Goal: Information Seeking & Learning: Learn about a topic

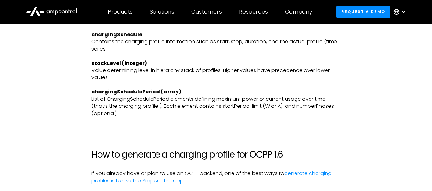
scroll to position [1819, 0]
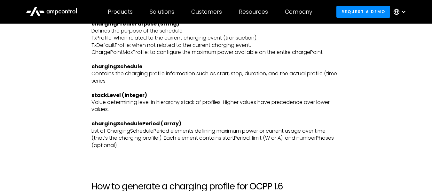
drag, startPoint x: 104, startPoint y: 122, endPoint x: 294, endPoint y: 123, distance: 189.1
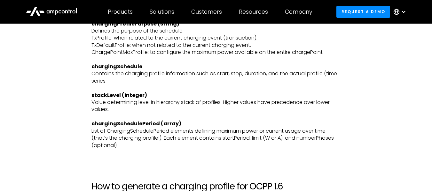
drag, startPoint x: 117, startPoint y: 140, endPoint x: 115, endPoint y: 146, distance: 6.1
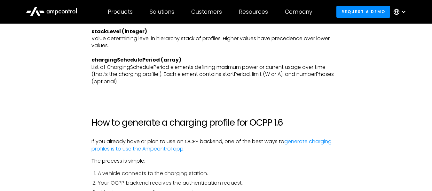
drag, startPoint x: 98, startPoint y: 95, endPoint x: 276, endPoint y: 96, distance: 177.9
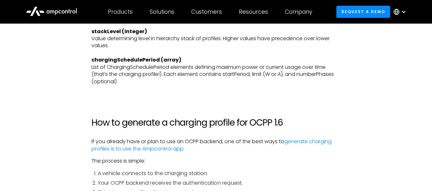
drag, startPoint x: 97, startPoint y: 119, endPoint x: 137, endPoint y: 124, distance: 40.0
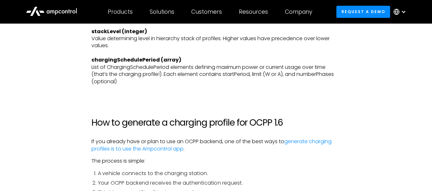
drag, startPoint x: 98, startPoint y: 102, endPoint x: 151, endPoint y: 109, distance: 53.4
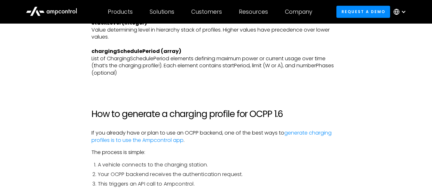
scroll to position [1828, 0]
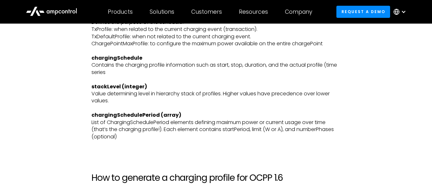
drag, startPoint x: 92, startPoint y: 90, endPoint x: 236, endPoint y: 150, distance: 156.2
drag, startPoint x: 87, startPoint y: 58, endPoint x: 219, endPoint y: 72, distance: 132.6
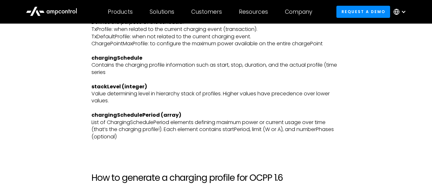
drag, startPoint x: 88, startPoint y: 57, endPoint x: 218, endPoint y: 69, distance: 130.3
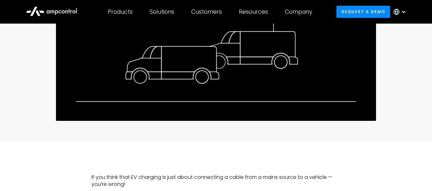
scroll to position [287, 0]
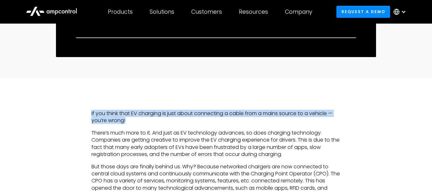
drag, startPoint x: 89, startPoint y: 112, endPoint x: 157, endPoint y: 120, distance: 69.1
click at [133, 121] on p "If you think that EV charging is just about connecting a cable from a mains sou…" at bounding box center [215, 117] width 249 height 14
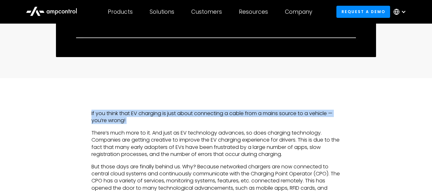
click at [93, 114] on p "If you think that EV charging is just about connecting a cable from a mains sou…" at bounding box center [215, 117] width 249 height 14
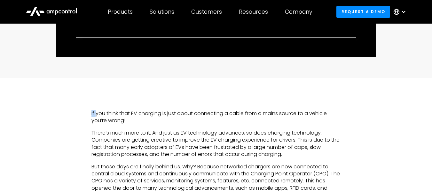
click at [93, 114] on p "If you think that EV charging is just about connecting a cable from a mains sou…" at bounding box center [215, 117] width 249 height 14
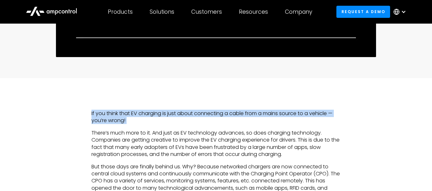
click at [93, 114] on p "If you think that EV charging is just about connecting a cable from a mains sou…" at bounding box center [215, 117] width 249 height 14
click at [115, 117] on p "If you think that EV charging is just about connecting a cable from a mains sou…" at bounding box center [215, 117] width 249 height 14
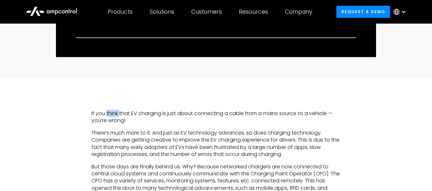
click at [115, 117] on p "If you think that EV charging is just about connecting a cable from a mains sou…" at bounding box center [215, 117] width 249 height 14
click at [134, 114] on p "If you think that EV charging is just about connecting a cable from a mains sou…" at bounding box center [215, 117] width 249 height 14
click at [155, 114] on p "If you think that EV charging is just about connecting a cable from a mains sou…" at bounding box center [215, 117] width 249 height 14
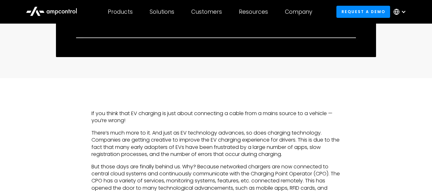
click at [168, 114] on p "If you think that EV charging is just about connecting a cable from a mains sou…" at bounding box center [215, 117] width 249 height 14
click at [193, 114] on p "If you think that EV charging is just about connecting a cable from a mains sou…" at bounding box center [215, 117] width 249 height 14
click at [225, 113] on p "If you think that EV charging is just about connecting a cable from a mains sou…" at bounding box center [215, 117] width 249 height 14
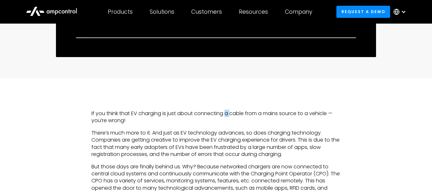
click at [225, 113] on p "If you think that EV charging is just about connecting a cable from a mains sou…" at bounding box center [215, 117] width 249 height 14
click at [236, 113] on p "If you think that EV charging is just about connecting a cable from a mains sou…" at bounding box center [215, 117] width 249 height 14
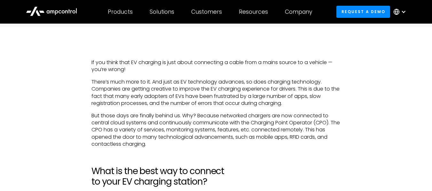
scroll to position [351, 0]
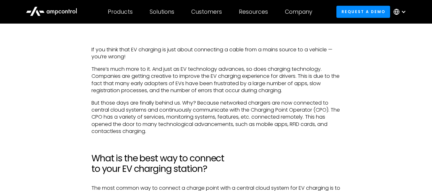
click at [119, 54] on p "If you think that EV charging is just about connecting a cable from a mains sou…" at bounding box center [215, 53] width 249 height 14
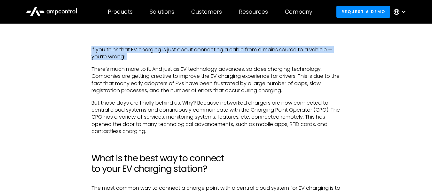
click at [119, 54] on p "If you think that EV charging is just about connecting a cable from a mains sou…" at bounding box center [215, 53] width 249 height 14
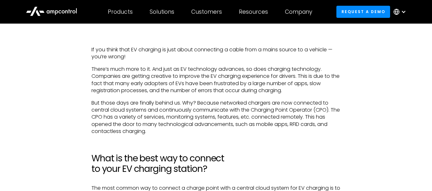
click at [156, 69] on p "There’s much more to it. And just as EV technology advances, so does charging t…" at bounding box center [215, 80] width 249 height 29
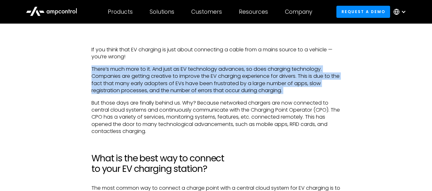
click at [156, 69] on p "There’s much more to it. And just as EV technology advances, so does charging t…" at bounding box center [215, 80] width 249 height 29
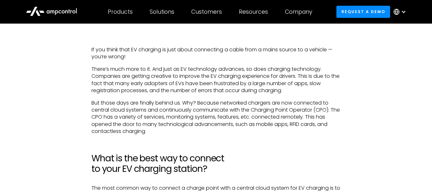
click at [135, 104] on p "But those days are finally behind us. Why? Because networked chargers are now c…" at bounding box center [215, 118] width 249 height 36
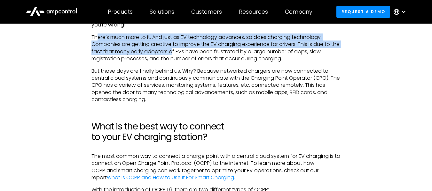
drag, startPoint x: 97, startPoint y: 37, endPoint x: 181, endPoint y: 52, distance: 85.0
click at [181, 52] on p "There’s much more to it. And just as EV technology advances, so does charging t…" at bounding box center [215, 48] width 249 height 29
click at [188, 39] on p "There’s much more to it. And just as EV technology advances, so does charging t…" at bounding box center [215, 48] width 249 height 29
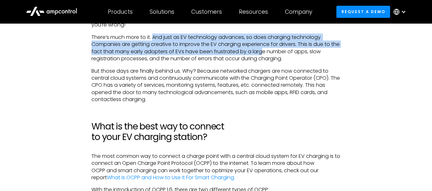
drag, startPoint x: 154, startPoint y: 37, endPoint x: 273, endPoint y: 55, distance: 120.5
click at [273, 55] on p "There’s much more to it. And just as EV technology advances, so does charging t…" at bounding box center [215, 48] width 249 height 29
click at [275, 46] on p "There’s much more to it. And just as EV technology advances, so does charging t…" at bounding box center [215, 48] width 249 height 29
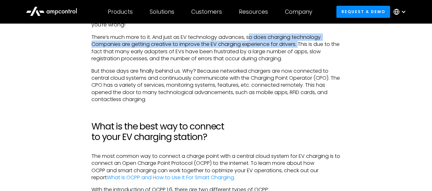
drag, startPoint x: 249, startPoint y: 36, endPoint x: 315, endPoint y: 46, distance: 66.2
click at [315, 46] on p "There’s much more to it. And just as EV technology advances, so does charging t…" at bounding box center [215, 48] width 249 height 29
click at [124, 45] on p "There’s much more to it. And just as EV technology advances, so does charging t…" at bounding box center [215, 48] width 249 height 29
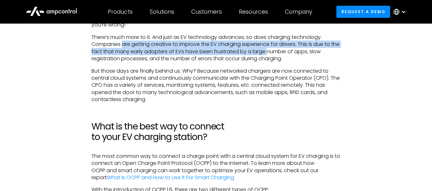
drag, startPoint x: 122, startPoint y: 44, endPoint x: 276, endPoint y: 51, distance: 154.5
click at [276, 51] on p "There’s much more to it. And just as EV technology advances, so does charging t…" at bounding box center [215, 48] width 249 height 29
click at [175, 53] on p "There’s much more to it. And just as EV technology advances, so does charging t…" at bounding box center [215, 48] width 249 height 29
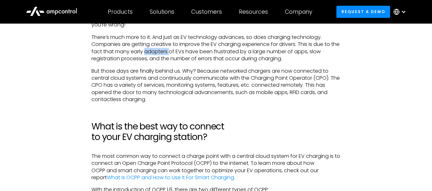
click at [175, 53] on p "There’s much more to it. And just as EV technology advances, so does charging t…" at bounding box center [215, 48] width 249 height 29
click at [254, 54] on p "There’s much more to it. And just as EV technology advances, so does charging t…" at bounding box center [215, 48] width 249 height 29
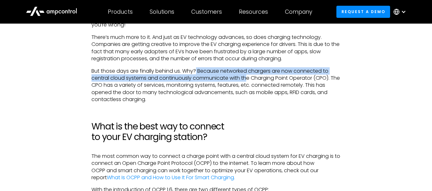
drag, startPoint x: 197, startPoint y: 72, endPoint x: 249, endPoint y: 76, distance: 52.6
click at [249, 76] on p "But those days are finally behind us. Why? Because networked chargers are now c…" at bounding box center [215, 86] width 249 height 36
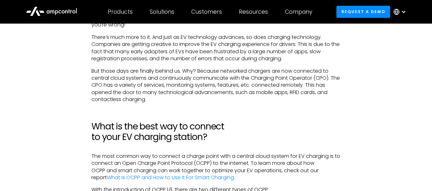
click at [194, 69] on p "But those days are finally behind us. Why? Because networked chargers are now c…" at bounding box center [215, 86] width 249 height 36
click at [236, 71] on p "But those days are finally behind us. Why? Because networked chargers are now c…" at bounding box center [215, 86] width 249 height 36
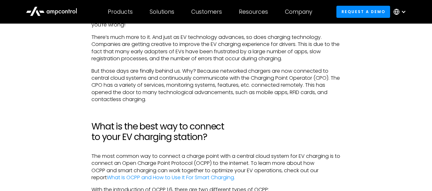
click at [279, 70] on p "But those days are finally behind us. Why? Because networked chargers are now c…" at bounding box center [215, 86] width 249 height 36
drag, startPoint x: 85, startPoint y: 76, endPoint x: 175, endPoint y: 81, distance: 90.6
click at [149, 76] on p "But those days are finally behind us. Why? Because networked chargers are now c…" at bounding box center [215, 86] width 249 height 36
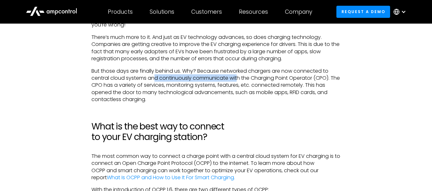
drag, startPoint x: 155, startPoint y: 76, endPoint x: 238, endPoint y: 80, distance: 83.8
click at [238, 80] on p "But those days are finally behind us. Why? Because networked chargers are now c…" at bounding box center [215, 86] width 249 height 36
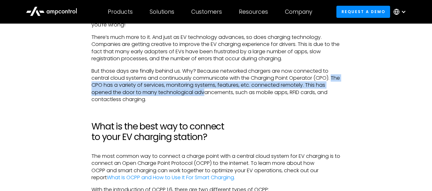
drag, startPoint x: 92, startPoint y: 84, endPoint x: 205, endPoint y: 94, distance: 113.8
click at [205, 94] on p "But those days are finally behind us. Why? Because networked chargers are now c…" at bounding box center [215, 86] width 249 height 36
click at [199, 85] on p "But those days are finally behind us. Why? Because networked chargers are now c…" at bounding box center [215, 86] width 249 height 36
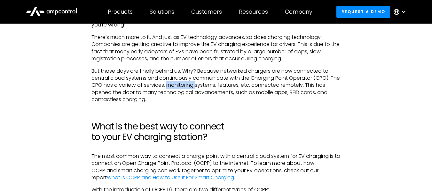
click at [199, 85] on p "But those days are finally behind us. Why? Because networked chargers are now c…" at bounding box center [215, 86] width 249 height 36
click at [231, 88] on p "But those days are finally behind us. Why? Because networked chargers are now c…" at bounding box center [215, 86] width 249 height 36
click at [267, 95] on p "But those days are finally behind us. Why? Because networked chargers are now c…" at bounding box center [215, 86] width 249 height 36
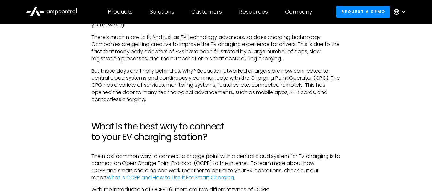
click at [312, 95] on p "But those days are finally behind us. Why? Because networked chargers are now c…" at bounding box center [215, 86] width 249 height 36
click at [323, 95] on p "But those days are finally behind us. Why? Because networked chargers are now c…" at bounding box center [215, 86] width 249 height 36
click at [137, 99] on p "But those days are finally behind us. Why? Because networked chargers are now c…" at bounding box center [215, 86] width 249 height 36
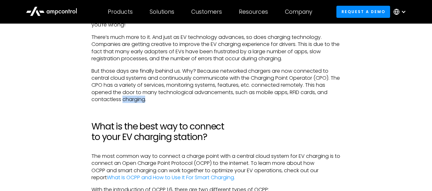
click at [137, 99] on p "But those days are finally behind us. Why? Because networked chargers are now c…" at bounding box center [215, 86] width 249 height 36
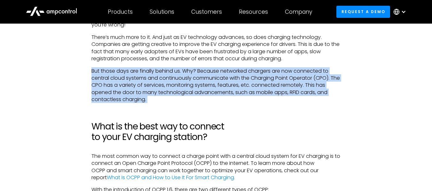
click at [137, 99] on p "But those days are finally behind us. Why? Because networked chargers are now c…" at bounding box center [215, 86] width 249 height 36
click at [188, 94] on p "But those days are finally behind us. Why? Because networked chargers are now c…" at bounding box center [215, 86] width 249 height 36
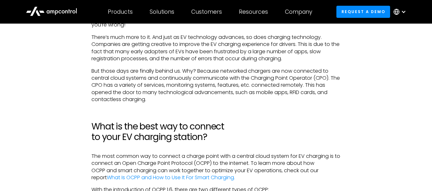
scroll to position [447, 0]
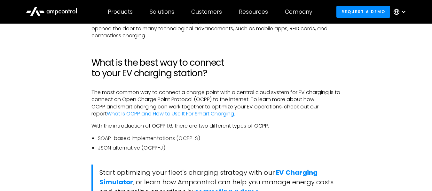
click at [156, 92] on p "The most common way to connect a charge point with a central cloud system for E…" at bounding box center [215, 103] width 249 height 29
click at [169, 92] on p "The most common way to connect a charge point with a central cloud system for E…" at bounding box center [215, 103] width 249 height 29
click at [180, 92] on p "The most common way to connect a charge point with a central cloud system for E…" at bounding box center [215, 103] width 249 height 29
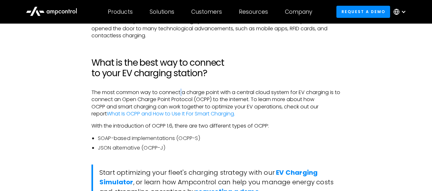
click at [180, 92] on p "The most common way to connect a charge point with a central cloud system for E…" at bounding box center [215, 103] width 249 height 29
click at [186, 92] on p "The most common way to connect a charge point with a central cloud system for E…" at bounding box center [215, 103] width 249 height 29
click at [185, 92] on p "The most common way to connect a charge point with a central cloud system for E…" at bounding box center [215, 103] width 249 height 29
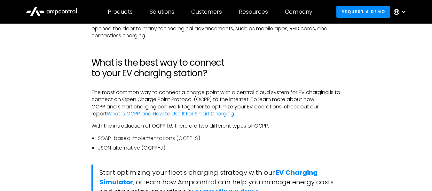
click at [204, 91] on p "The most common way to connect a charge point with a central cloud system for E…" at bounding box center [215, 103] width 249 height 29
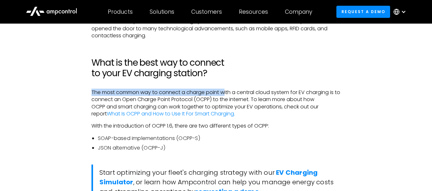
drag, startPoint x: 90, startPoint y: 93, endPoint x: 224, endPoint y: 92, distance: 134.5
click at [180, 92] on p "The most common way to connect a charge point with a central cloud system for E…" at bounding box center [215, 103] width 249 height 29
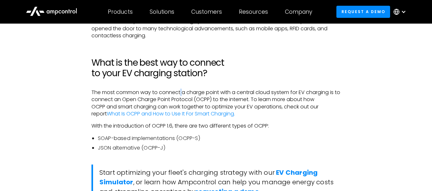
click at [180, 92] on p "The most common way to connect a charge point with a central cloud system for E…" at bounding box center [215, 103] width 249 height 29
click at [237, 92] on p "The most common way to connect a charge point with a central cloud system for E…" at bounding box center [215, 103] width 249 height 29
click at [289, 91] on p "The most common way to connect a charge point with a central cloud system for E…" at bounding box center [215, 103] width 249 height 29
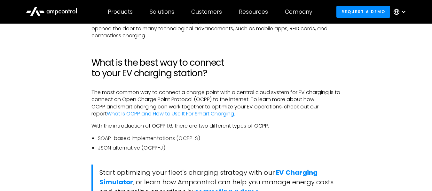
click at [320, 90] on p "The most common way to connect a charge point with a central cloud system for E…" at bounding box center [215, 103] width 249 height 29
drag, startPoint x: 89, startPoint y: 100, endPoint x: 172, endPoint y: 100, distance: 83.1
click at [172, 100] on p "The most common way to connect a charge point with a central cloud system for E…" at bounding box center [215, 103] width 249 height 29
click at [226, 99] on p "The most common way to connect a charge point with a central cloud system for E…" at bounding box center [215, 103] width 249 height 29
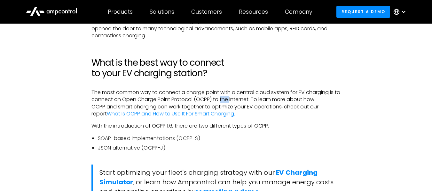
click at [226, 99] on p "The most common way to connect a charge point with a central cloud system for E…" at bounding box center [215, 103] width 249 height 29
click at [243, 100] on p "The most common way to connect a charge point with a central cloud system for E…" at bounding box center [215, 103] width 249 height 29
click at [235, 100] on p "The most common way to connect a charge point with a central cloud system for E…" at bounding box center [215, 103] width 249 height 29
click at [257, 100] on p "The most common way to connect a charge point with a central cloud system for E…" at bounding box center [215, 103] width 249 height 29
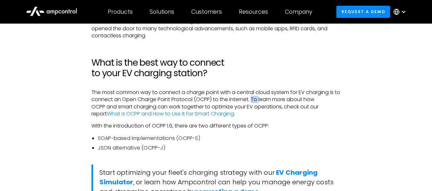
click at [257, 100] on p "The most common way to connect a charge point with a central cloud system for E…" at bounding box center [215, 103] width 249 height 29
click at [263, 100] on p "The most common way to connect a charge point with a central cloud system for E…" at bounding box center [215, 103] width 249 height 29
click at [122, 105] on p "The most common way to connect a charge point with a central cloud system for E…" at bounding box center [215, 103] width 249 height 29
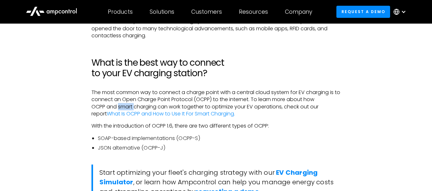
click at [122, 105] on p "The most common way to connect a charge point with a central cloud system for E…" at bounding box center [215, 103] width 249 height 29
click at [168, 102] on p "The most common way to connect a charge point with a central cloud system for E…" at bounding box center [215, 103] width 249 height 29
click at [158, 106] on p "The most common way to connect a charge point with a central cloud system for E…" at bounding box center [215, 103] width 249 height 29
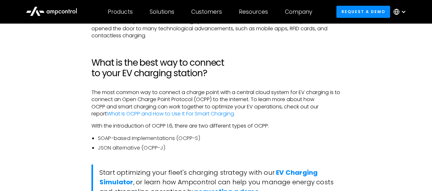
click at [206, 103] on p "The most common way to connect a charge point with a central cloud system for E…" at bounding box center [215, 103] width 249 height 29
click at [105, 125] on p "With the introduction of OCPP 1.6, there are two different types of OCPP:" at bounding box center [215, 126] width 249 height 7
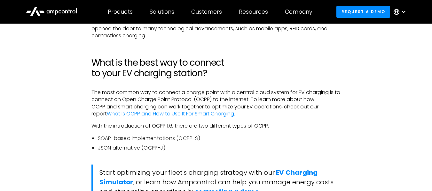
click at [98, 125] on p "With the introduction of OCPP 1.6, there are two different types of OCPP:" at bounding box center [215, 126] width 249 height 7
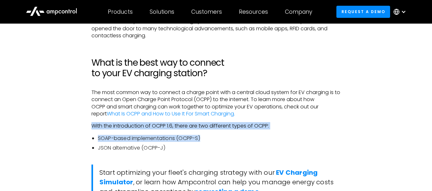
drag, startPoint x: 88, startPoint y: 127, endPoint x: 250, endPoint y: 132, distance: 163.0
click at [213, 126] on p "With the introduction of OCPP 1.6, there are two different types of OCPP:" at bounding box center [215, 126] width 249 height 7
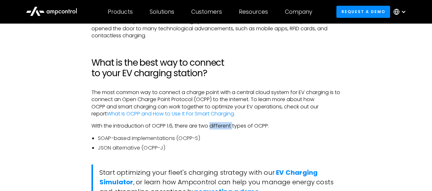
click at [213, 126] on p "With the introduction of OCPP 1.6, there are two different types of OCPP:" at bounding box center [215, 126] width 249 height 7
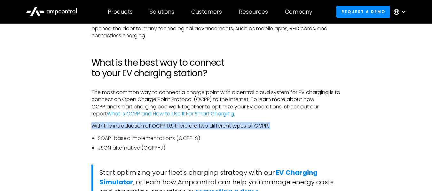
click at [213, 126] on p "With the introduction of OCPP 1.6, there are two different types of OCPP:" at bounding box center [215, 126] width 249 height 7
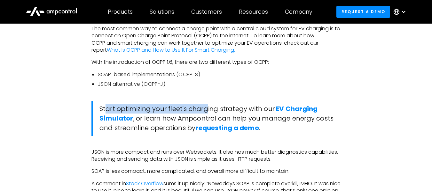
drag, startPoint x: 107, startPoint y: 108, endPoint x: 208, endPoint y: 111, distance: 101.0
click at [208, 111] on blockquote "Start optimizing your fleet's charging strategy with our EV Charging Simulator …" at bounding box center [215, 118] width 249 height 35
click at [141, 112] on blockquote "Start optimizing your fleet's charging strategy with our EV Charging Simulator …" at bounding box center [215, 118] width 249 height 35
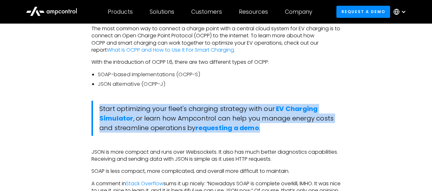
drag, startPoint x: 98, startPoint y: 111, endPoint x: 266, endPoint y: 127, distance: 169.5
click at [266, 127] on blockquote "Start optimizing your fleet's charging strategy with our EV Charging Simulator …" at bounding box center [215, 118] width 249 height 35
click at [272, 119] on blockquote "Start optimizing your fleet's charging strategy with our EV Charging Simulator …" at bounding box center [215, 118] width 249 height 35
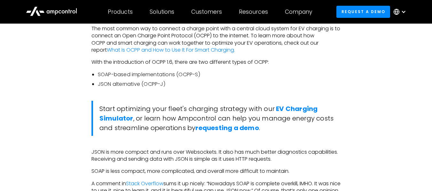
click at [259, 108] on blockquote "Start optimizing your fleet's charging strategy with our EV Charging Simulator …" at bounding box center [215, 118] width 249 height 35
click at [164, 119] on blockquote "Start optimizing your fleet's charging strategy with our EV Charging Simulator …" at bounding box center [215, 118] width 249 height 35
click at [211, 115] on blockquote "Start optimizing your fleet's charging strategy with our EV Charging Simulator …" at bounding box center [215, 118] width 249 height 35
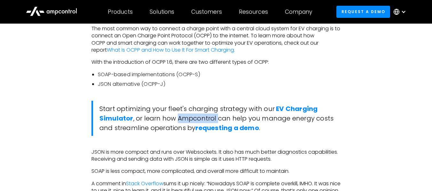
click at [211, 115] on blockquote "Start optimizing your fleet's charging strategy with our EV Charging Simulator …" at bounding box center [215, 118] width 249 height 35
click at [216, 119] on blockquote "Start optimizing your fleet's charging strategy with our EV Charging Simulator …" at bounding box center [215, 118] width 249 height 35
drag, startPoint x: 88, startPoint y: 153, endPoint x: 128, endPoint y: 155, distance: 40.0
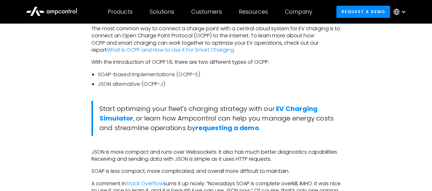
click at [190, 160] on p "JSON is more compact and runs over Websockets. It also has much better diagnost…" at bounding box center [215, 156] width 249 height 14
click at [112, 151] on p "JSON is more compact and runs over Websockets. It also has much better diagnost…" at bounding box center [215, 156] width 249 height 14
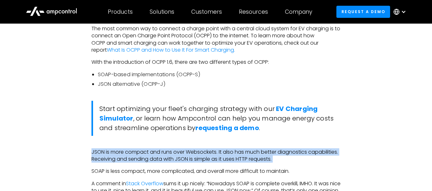
click at [112, 151] on p "JSON is more compact and runs over Websockets. It also has much better diagnost…" at bounding box center [215, 156] width 249 height 14
click at [194, 156] on p "JSON is more compact and runs over Websockets. It also has much better diagnost…" at bounding box center [215, 156] width 249 height 14
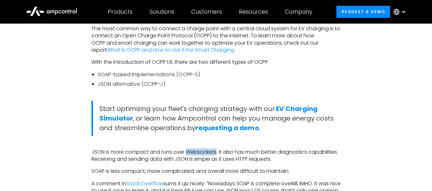
click at [194, 156] on p "JSON is more compact and runs over Websockets. It also has much better diagnost…" at bounding box center [215, 156] width 249 height 14
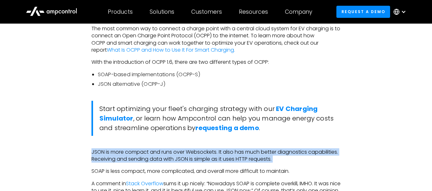
click at [194, 156] on p "JSON is more compact and runs over Websockets. It also has much better diagnost…" at bounding box center [215, 156] width 249 height 14
click at [175, 160] on p "JSON is more compact and runs over Websockets. It also has much better diagnost…" at bounding box center [215, 156] width 249 height 14
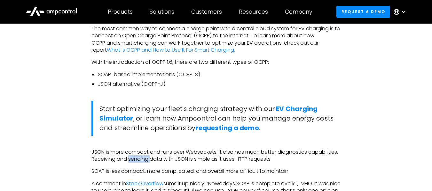
click at [175, 160] on p "JSON is more compact and runs over Websockets. It also has much better diagnost…" at bounding box center [215, 156] width 249 height 14
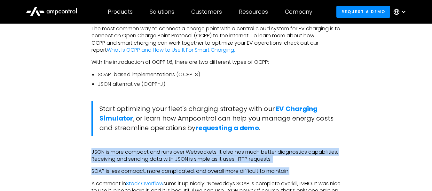
drag, startPoint x: 90, startPoint y: 151, endPoint x: 308, endPoint y: 172, distance: 218.6
click at [220, 152] on p "JSON is more compact and runs over Websockets. It also has much better diagnost…" at bounding box center [215, 156] width 249 height 14
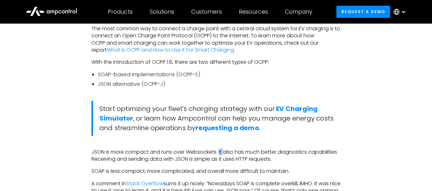
click at [220, 152] on p "JSON is more compact and runs over Websockets. It also has much better diagnost…" at bounding box center [215, 156] width 249 height 14
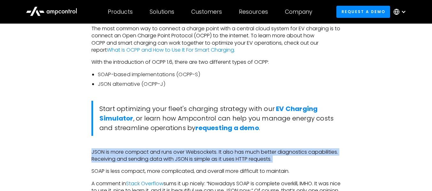
click at [220, 152] on p "JSON is more compact and runs over Websockets. It also has much better diagnost…" at bounding box center [215, 156] width 249 height 14
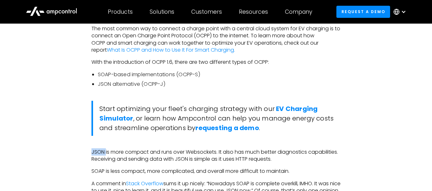
click at [126, 153] on p "JSON is more compact and runs over Websockets. It also has much better diagnost…" at bounding box center [215, 156] width 249 height 14
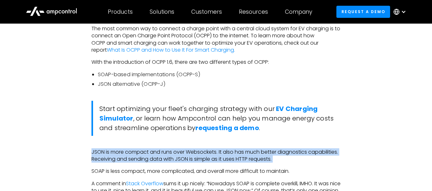
click at [126, 153] on p "JSON is more compact and runs over Websockets. It also has much better diagnost…" at bounding box center [215, 156] width 249 height 14
click at [103, 150] on p "JSON is more compact and runs over Websockets. It also has much better diagnost…" at bounding box center [215, 156] width 249 height 14
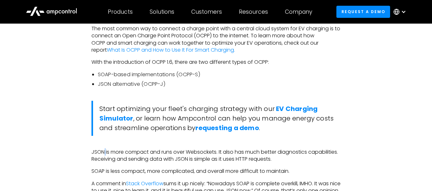
click at [103, 150] on p "JSON is more compact and runs over Websockets. It also has much better diagnost…" at bounding box center [215, 156] width 249 height 14
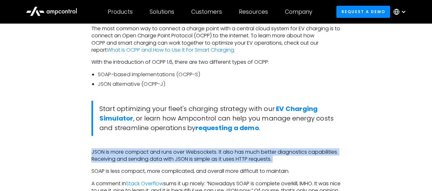
click at [103, 150] on p "JSON is more compact and runs over Websockets. It also has much better diagnost…" at bounding box center [215, 156] width 249 height 14
click at [110, 151] on p "JSON is more compact and runs over Websockets. It also has much better diagnost…" at bounding box center [215, 156] width 249 height 14
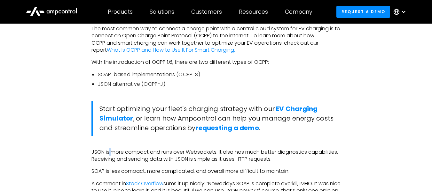
click at [110, 151] on p "JSON is more compact and runs over Websockets. It also has much better diagnost…" at bounding box center [215, 156] width 249 height 14
click at [127, 153] on p "JSON is more compact and runs over Websockets. It also has much better diagnost…" at bounding box center [215, 156] width 249 height 14
click at [122, 153] on p "JSON is more compact and runs over Websockets. It also has much better diagnost…" at bounding box center [215, 156] width 249 height 14
click at [126, 152] on p "JSON is more compact and runs over Websockets. It also has much better diagnost…" at bounding box center [215, 156] width 249 height 14
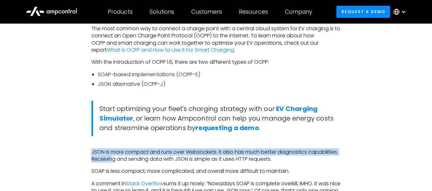
drag, startPoint x: 92, startPoint y: 152, endPoint x: 142, endPoint y: 160, distance: 51.1
click at [142, 160] on p "JSON is more compact and runs over Websockets. It also has much better diagnost…" at bounding box center [215, 156] width 249 height 14
click at [124, 160] on p "JSON is more compact and runs over Websockets. It also has much better diagnost…" at bounding box center [215, 156] width 249 height 14
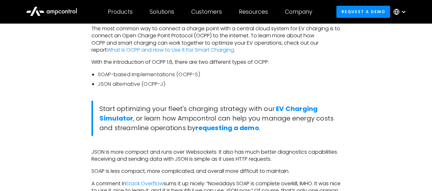
click at [122, 160] on p "JSON is more compact and runs over Websockets. It also has much better diagnost…" at bounding box center [215, 156] width 249 height 14
click at [148, 160] on p "JSON is more compact and runs over Websockets. It also has much better diagnost…" at bounding box center [215, 156] width 249 height 14
click at [146, 159] on p "JSON is more compact and runs over Websockets. It also has much better diagnost…" at bounding box center [215, 156] width 249 height 14
click at [147, 159] on p "JSON is more compact and runs over Websockets. It also has much better diagnost…" at bounding box center [215, 156] width 249 height 14
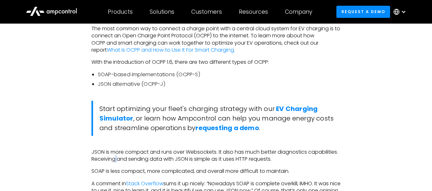
click at [147, 159] on p "JSON is more compact and runs over Websockets. It also has much better diagnost…" at bounding box center [215, 156] width 249 height 14
click at [160, 159] on p "JSON is more compact and runs over Websockets. It also has much better diagnost…" at bounding box center [215, 156] width 249 height 14
click at [115, 149] on p "JSON is more compact and runs over Websockets. It also has much better diagnost…" at bounding box center [215, 156] width 249 height 14
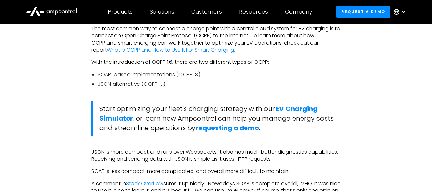
click at [97, 150] on p "JSON is more compact and runs over Websockets. It also has much better diagnost…" at bounding box center [215, 156] width 249 height 14
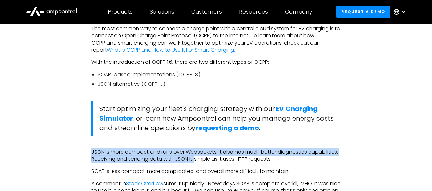
drag, startPoint x: 90, startPoint y: 153, endPoint x: 227, endPoint y: 161, distance: 137.3
drag, startPoint x: 89, startPoint y: 153, endPoint x: 127, endPoint y: 157, distance: 37.6
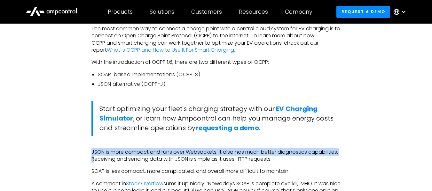
click at [132, 154] on p "JSON is more compact and runs over Websockets. It also has much better diagnost…" at bounding box center [215, 156] width 249 height 14
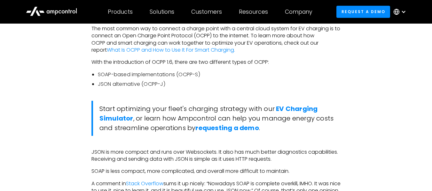
click at [186, 152] on p "JSON is more compact and runs over Websockets. It also has much better diagnost…" at bounding box center [215, 156] width 249 height 14
click at [187, 152] on p "JSON is more compact and runs over Websockets. It also has much better diagnost…" at bounding box center [215, 156] width 249 height 14
drag, startPoint x: 187, startPoint y: 152, endPoint x: 217, endPoint y: 154, distance: 30.4
click at [217, 154] on p "JSON is more compact and runs over Websockets. It also has much better diagnost…" at bounding box center [215, 156] width 249 height 14
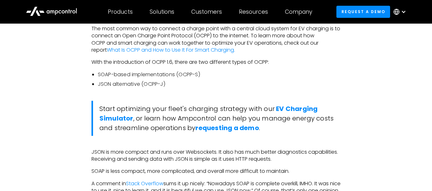
click at [224, 152] on p "JSON is more compact and runs over Websockets. It also has much better diagnost…" at bounding box center [215, 156] width 249 height 14
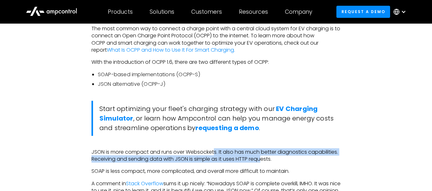
drag, startPoint x: 215, startPoint y: 152, endPoint x: 296, endPoint y: 157, distance: 80.9
click at [296, 157] on p "JSON is more compact and runs over Websockets. It also has much better diagnost…" at bounding box center [215, 156] width 249 height 14
click at [235, 154] on p "JSON is more compact and runs over Websockets. It also has much better diagnost…" at bounding box center [215, 156] width 249 height 14
drag, startPoint x: 217, startPoint y: 150, endPoint x: 314, endPoint y: 160, distance: 97.6
click at [314, 160] on p "JSON is more compact and runs over Websockets. It also has much better diagnost…" at bounding box center [215, 156] width 249 height 14
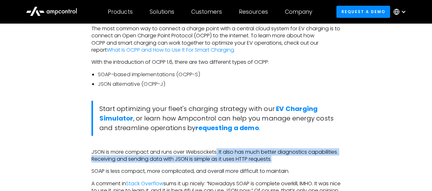
click at [223, 155] on p "JSON is more compact and runs over Websockets. It also has much better diagnost…" at bounding box center [215, 156] width 249 height 14
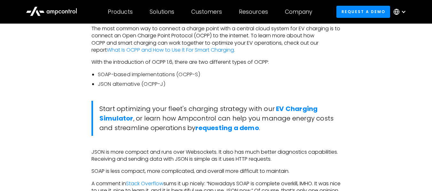
click at [220, 154] on p "JSON is more compact and runs over Websockets. It also has much better diagnost…" at bounding box center [215, 156] width 249 height 14
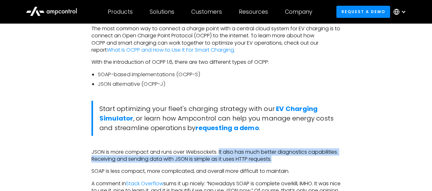
drag, startPoint x: 219, startPoint y: 154, endPoint x: 310, endPoint y: 159, distance: 90.9
click at [310, 159] on p "JSON is more compact and runs over Websockets. It also has much better diagnost…" at bounding box center [215, 156] width 249 height 14
click at [265, 155] on p "JSON is more compact and runs over Websockets. It also has much better diagnost…" at bounding box center [215, 156] width 249 height 14
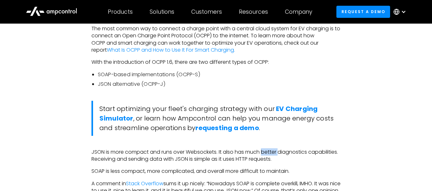
click at [265, 155] on p "JSON is more compact and runs over Websockets. It also has much better diagnost…" at bounding box center [215, 156] width 249 height 14
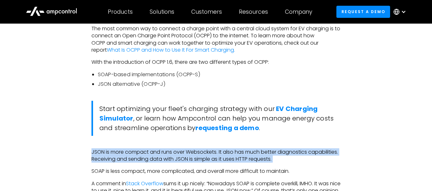
click at [265, 155] on p "JSON is more compact and runs over Websockets. It also has much better diagnost…" at bounding box center [215, 156] width 249 height 14
click at [211, 153] on p "JSON is more compact and runs over Websockets. It also has much better diagnost…" at bounding box center [215, 156] width 249 height 14
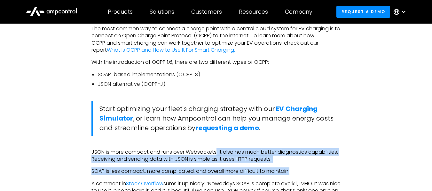
drag, startPoint x: 218, startPoint y: 152, endPoint x: 307, endPoint y: 163, distance: 90.2
click at [253, 151] on p "JSON is more compact and runs over Websockets. It also has much better diagnost…" at bounding box center [215, 156] width 249 height 14
drag, startPoint x: 219, startPoint y: 149, endPoint x: 314, endPoint y: 165, distance: 96.5
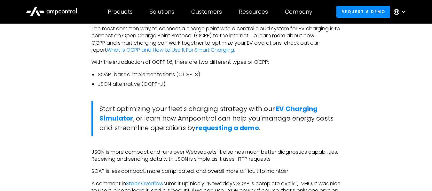
drag, startPoint x: 110, startPoint y: 142, endPoint x: 114, endPoint y: 152, distance: 10.7
click at [114, 152] on p "JSON is more compact and runs over Websockets. It also has much better diagnost…" at bounding box center [215, 156] width 249 height 14
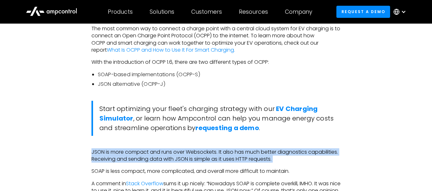
click at [114, 152] on p "JSON is more compact and runs over Websockets. It also has much better diagnost…" at bounding box center [215, 156] width 249 height 14
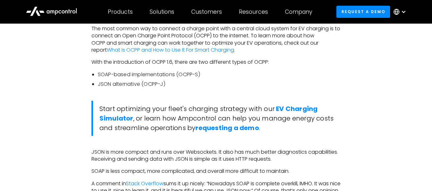
click at [142, 168] on p "SOAP is less compact, more complicated, and overall more difficult to maintain." at bounding box center [215, 171] width 249 height 7
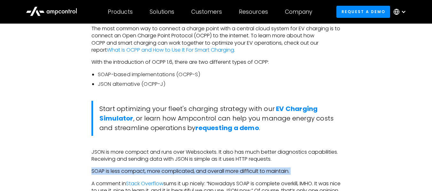
click at [142, 168] on p "SOAP is less compact, more complicated, and overall more difficult to maintain." at bounding box center [215, 171] width 249 height 7
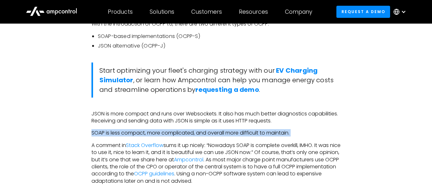
scroll to position [562, 0]
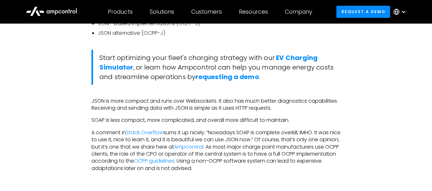
click at [339, 159] on p "A comment in Stack Overflow sums it up nicely: “Nowadays SOAP is complete overk…" at bounding box center [215, 150] width 249 height 43
drag, startPoint x: 187, startPoint y: 152, endPoint x: 232, endPoint y: 156, distance: 45.6
click at [232, 156] on p "A comment in Stack Overflow sums it up nicely: “Nowadays SOAP is complete overk…" at bounding box center [215, 150] width 249 height 43
click at [249, 162] on p "A comment in Stack Overflow sums it up nicely: “Nowadays SOAP is complete overk…" at bounding box center [215, 150] width 249 height 43
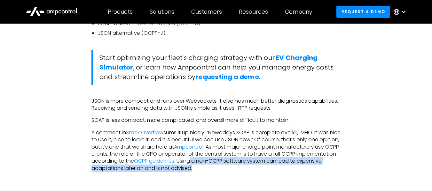
drag, startPoint x: 233, startPoint y: 161, endPoint x: 289, endPoint y: 166, distance: 56.4
click at [289, 166] on p "A comment in Stack Overflow sums it up nicely: “Nowadays SOAP is complete overk…" at bounding box center [215, 150] width 249 height 43
click at [303, 160] on p "A comment in Stack Overflow sums it up nicely: “Nowadays SOAP is complete overk…" at bounding box center [215, 150] width 249 height 43
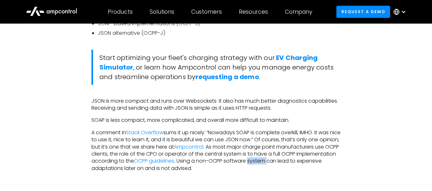
click at [303, 160] on p "A comment in Stack Overflow sums it up nicely: “Nowadays SOAP is complete overk…" at bounding box center [215, 150] width 249 height 43
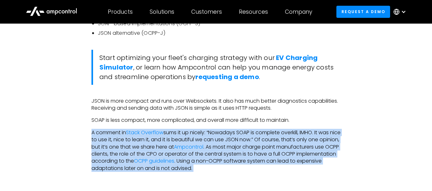
click at [303, 160] on p "A comment in Stack Overflow sums it up nicely: “Nowadays SOAP is complete overk…" at bounding box center [215, 150] width 249 height 43
click at [229, 169] on p "A comment in Stack Overflow sums it up nicely: “Nowadays SOAP is complete overk…" at bounding box center [215, 150] width 249 height 43
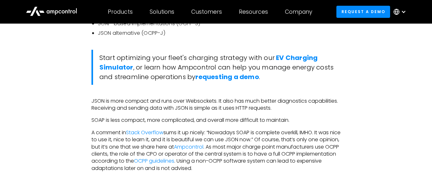
scroll to position [658, 0]
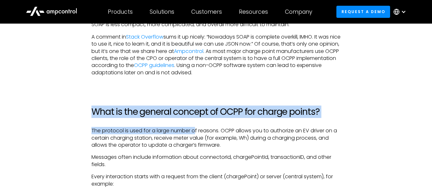
drag, startPoint x: 93, startPoint y: 111, endPoint x: 196, endPoint y: 121, distance: 103.6
click at [203, 112] on h2 "What is the general concept of OCPP for charge points?" at bounding box center [215, 112] width 249 height 11
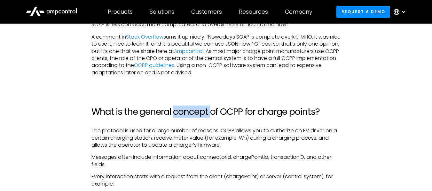
click at [203, 112] on h2 "What is the general concept of OCPP for charge points?" at bounding box center [215, 112] width 249 height 11
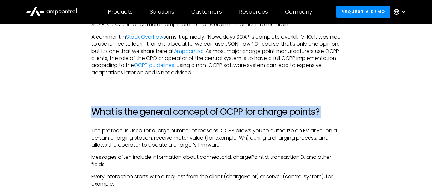
click at [203, 112] on h2 "What is the general concept of OCPP for charge points?" at bounding box center [215, 112] width 249 height 11
click at [225, 109] on h2 "What is the general concept of OCPP for charge points?" at bounding box center [215, 112] width 249 height 11
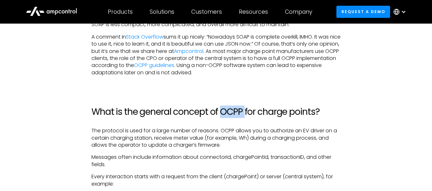
click at [225, 109] on h2 "What is the general concept of OCPP for charge points?" at bounding box center [215, 112] width 249 height 11
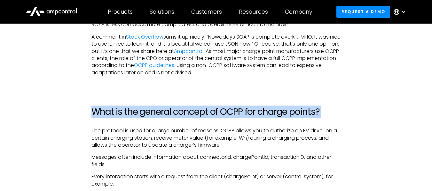
click at [225, 109] on h2 "What is the general concept of OCPP for charge points?" at bounding box center [215, 112] width 249 height 11
click at [249, 109] on h2 "What is the general concept of OCPP for charge points?" at bounding box center [215, 112] width 249 height 11
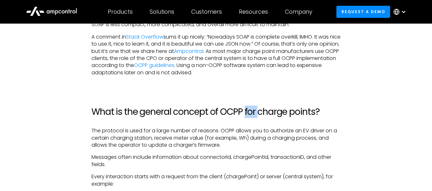
click at [249, 109] on h2 "What is the general concept of OCPP for charge points?" at bounding box center [215, 112] width 249 height 11
click at [275, 113] on h2 "What is the general concept of OCPP for charge points?" at bounding box center [215, 112] width 249 height 11
click at [301, 111] on h2 "What is the general concept of OCPP for charge points?" at bounding box center [215, 112] width 249 height 11
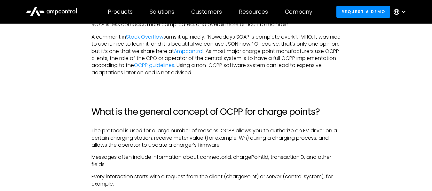
click at [101, 132] on p "The protocol is used for a large number of reasons. OCPP allows you to authoriz…" at bounding box center [215, 137] width 249 height 21
click at [122, 129] on p "The protocol is used for a large number of reasons. OCPP allows you to authoriz…" at bounding box center [215, 137] width 249 height 21
click at [124, 129] on p "The protocol is used for a large number of reasons. OCPP allows you to authoriz…" at bounding box center [215, 137] width 249 height 21
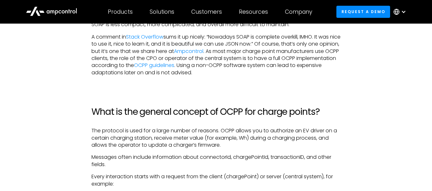
click at [123, 134] on p "The protocol is used for a large number of reasons. OCPP allows you to authoriz…" at bounding box center [215, 137] width 249 height 21
click at [127, 132] on p "The protocol is used for a large number of reasons. OCPP allows you to authoriz…" at bounding box center [215, 137] width 249 height 21
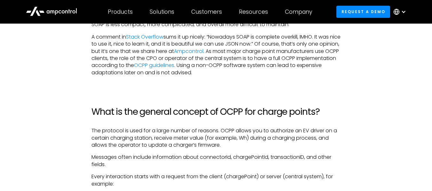
click at [143, 130] on p "The protocol is used for a large number of reasons. OCPP allows you to authoriz…" at bounding box center [215, 137] width 249 height 21
click at [142, 130] on p "The protocol is used for a large number of reasons. OCPP allows you to authoriz…" at bounding box center [215, 137] width 249 height 21
click at [199, 140] on p "The protocol is used for a large number of reasons. OCPP allows you to authoriz…" at bounding box center [215, 137] width 249 height 21
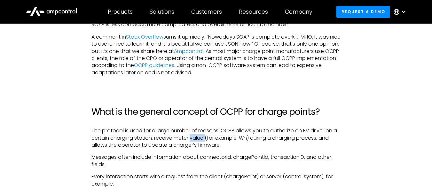
click at [199, 140] on p "The protocol is used for a large number of reasons. OCPP allows you to authoriz…" at bounding box center [215, 137] width 249 height 21
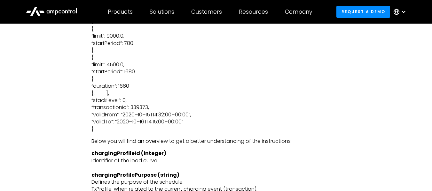
scroll to position [1680, 0]
